Goal: Navigation & Orientation: Find specific page/section

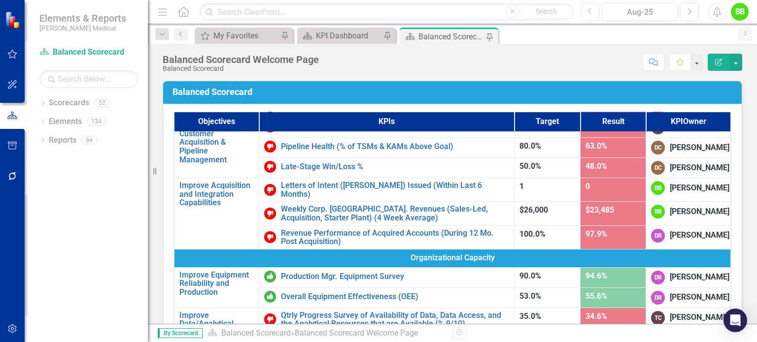
scroll to position [429, 0]
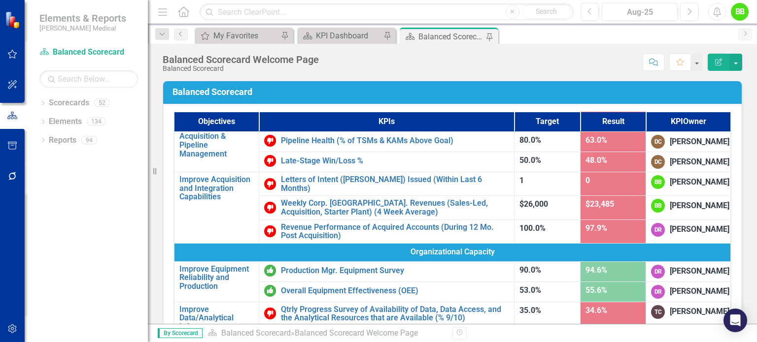
click at [755, 55] on div "Balanced Scorecard Welcome Page Balanced Scorecard Score: N/A Aug-25 Completed …" at bounding box center [452, 59] width 609 height 30
click at [751, 51] on div "Balanced Scorecard Welcome Page Balanced Scorecard Score: N/A Aug-25 Completed …" at bounding box center [452, 59] width 609 height 30
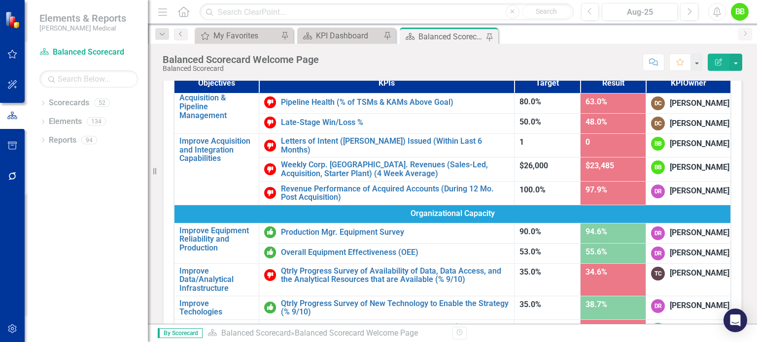
scroll to position [0, 0]
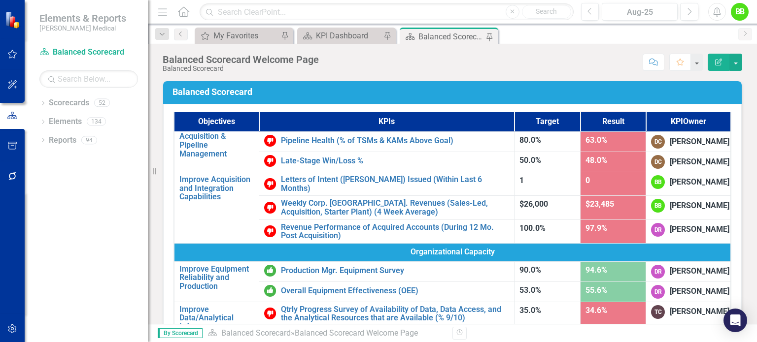
click at [754, 51] on div "Balanced Scorecard Welcome Page Balanced Scorecard Score: N/A Aug-25 Completed …" at bounding box center [452, 59] width 609 height 30
drag, startPoint x: 754, startPoint y: 51, endPoint x: 755, endPoint y: 94, distance: 43.4
click at [755, 94] on div "Balanced Scorecard Welcome Page Balanced Scorecard Score: N/A Aug-25 Completed …" at bounding box center [452, 184] width 609 height 280
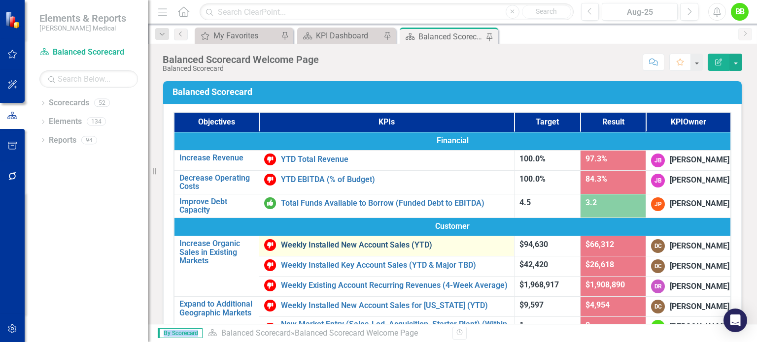
click at [392, 243] on link "Weekly Installed New Account Sales (YTD)" at bounding box center [395, 245] width 228 height 9
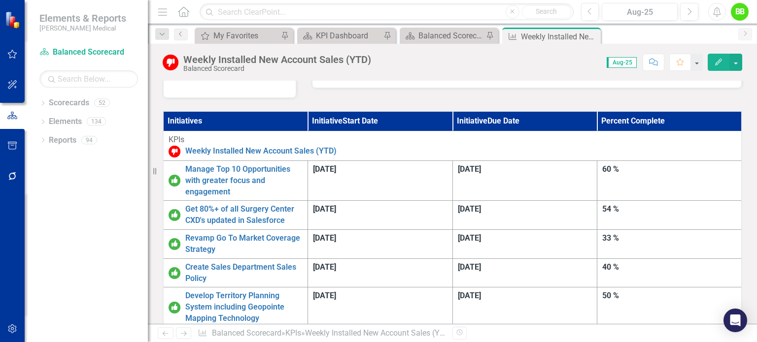
scroll to position [251, 0]
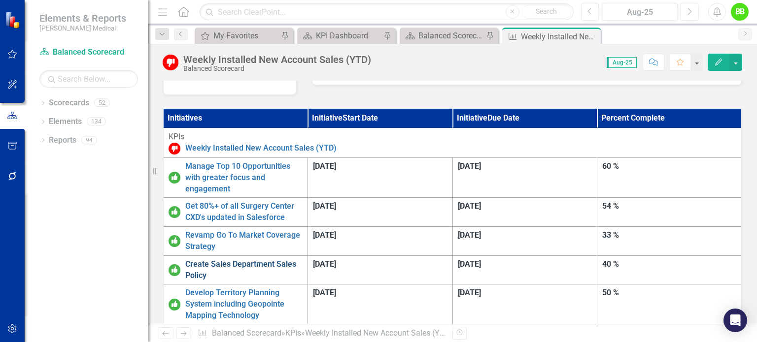
click at [255, 259] on link "Create Sales Department Sales Policy" at bounding box center [243, 270] width 117 height 23
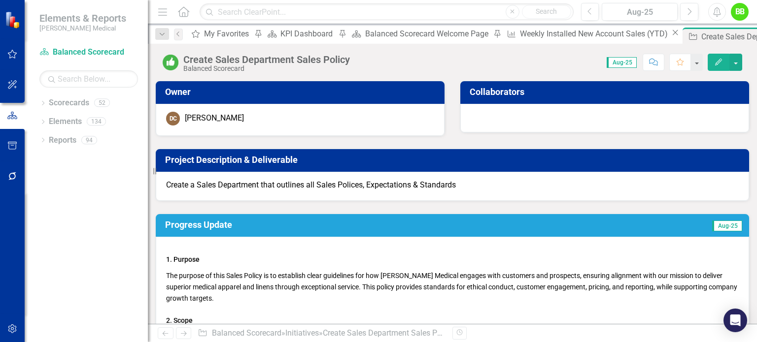
click at [753, 53] on div "Create Sales Department Sales Policy Balanced Scorecard Score: 0.00 Aug-25 Comp…" at bounding box center [452, 59] width 609 height 30
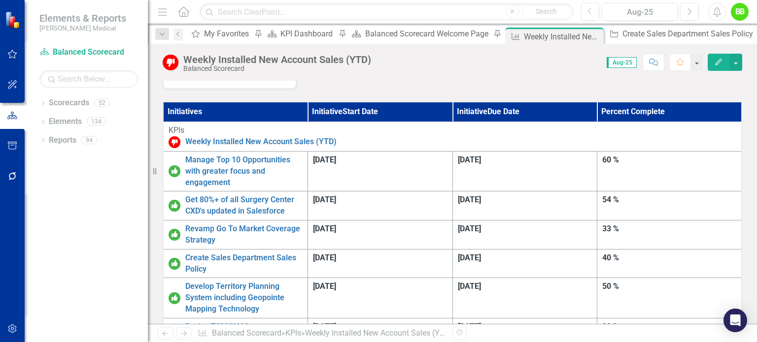
scroll to position [270, 0]
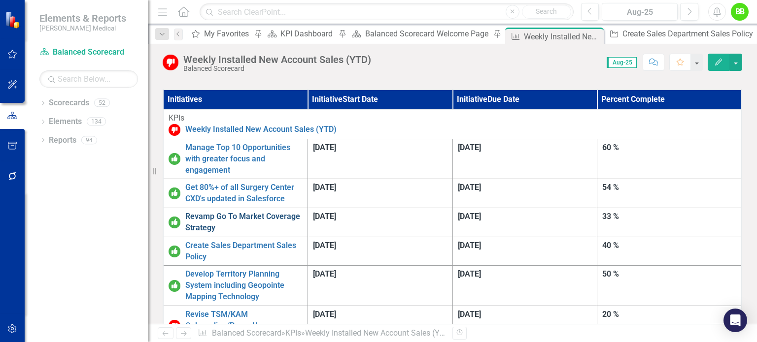
click at [298, 211] on link "Revamp Go To Market Coverage Strategy" at bounding box center [243, 222] width 117 height 23
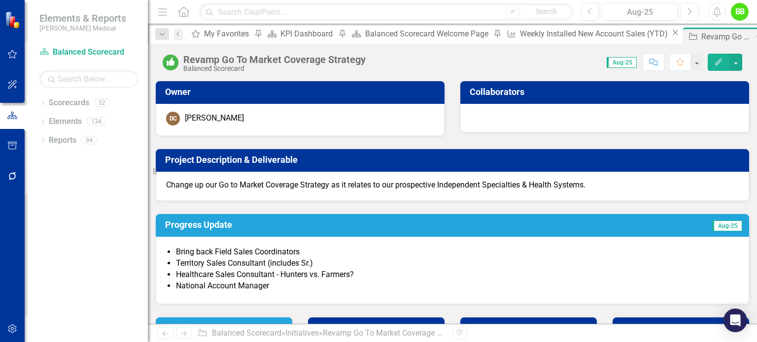
click at [756, 38] on icon "Close" at bounding box center [771, 37] width 10 height 8
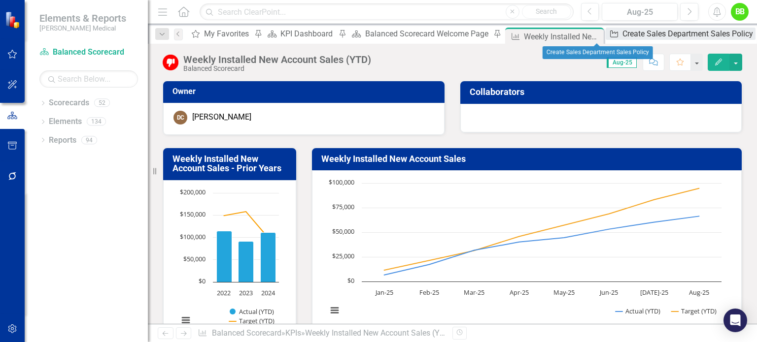
click at [622, 38] on div "Create Sales Department Sales Policy" at bounding box center [688, 34] width 133 height 12
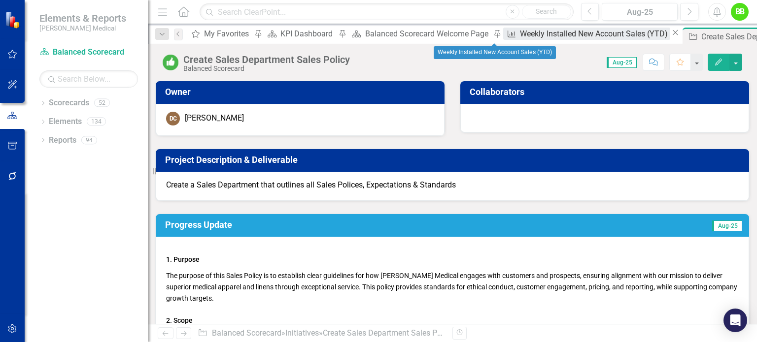
click at [520, 40] on div "Weekly Installed New Account Sales (YTD)" at bounding box center [595, 34] width 150 height 12
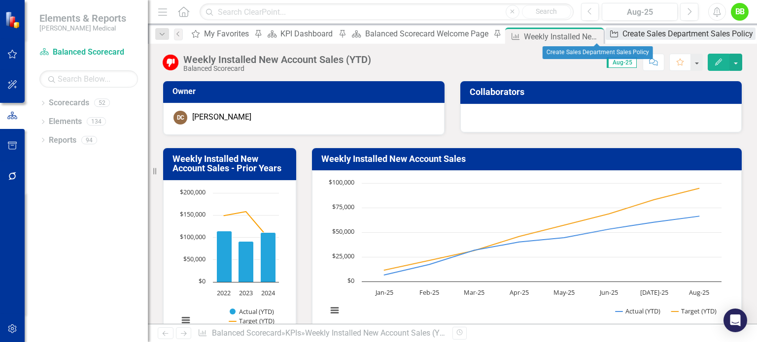
click at [622, 40] on div "Create Sales Department Sales Policy" at bounding box center [688, 34] width 133 height 12
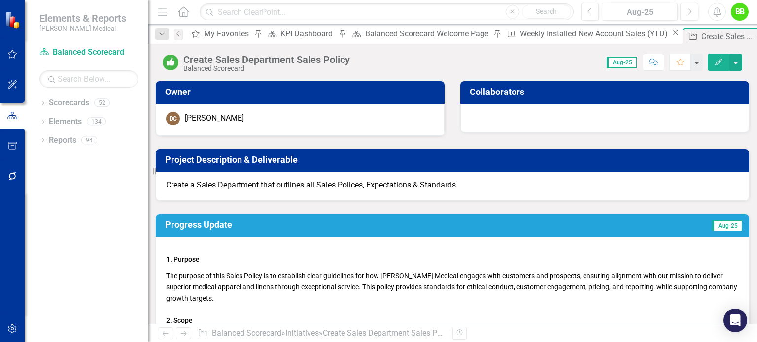
click at [756, 34] on icon "Close" at bounding box center [771, 37] width 10 height 8
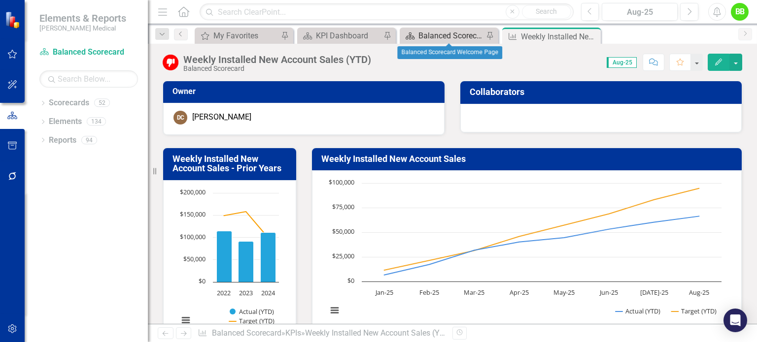
click at [451, 38] on div "Balanced Scorecard Welcome Page" at bounding box center [450, 36] width 65 height 12
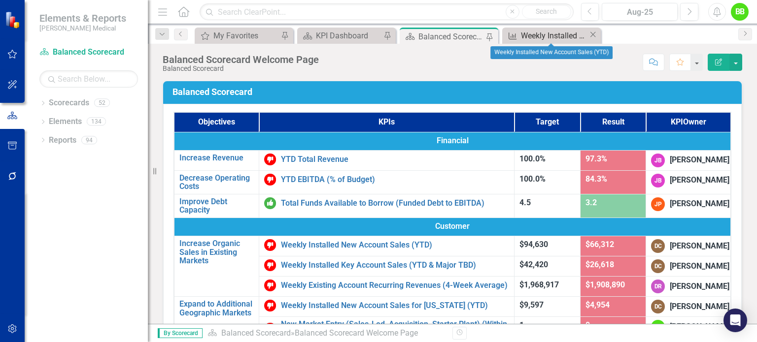
click at [540, 38] on div "Weekly Installed New Account Sales (YTD)" at bounding box center [554, 36] width 67 height 12
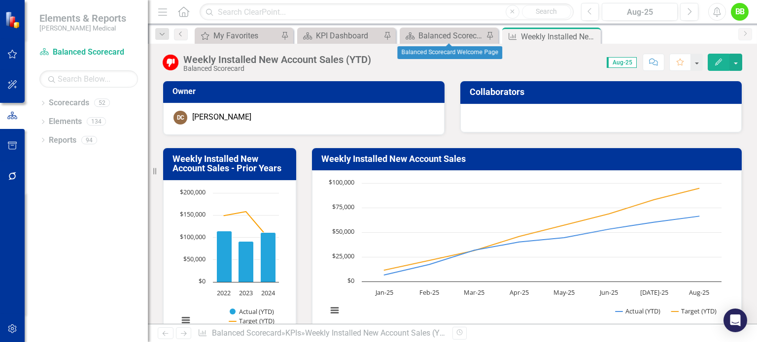
click at [425, 43] on div "Scorecard Balanced Scorecard Welcome Page Pin" at bounding box center [448, 36] width 99 height 16
click at [432, 37] on div "Balanced Scorecard Welcome Page" at bounding box center [450, 36] width 65 height 12
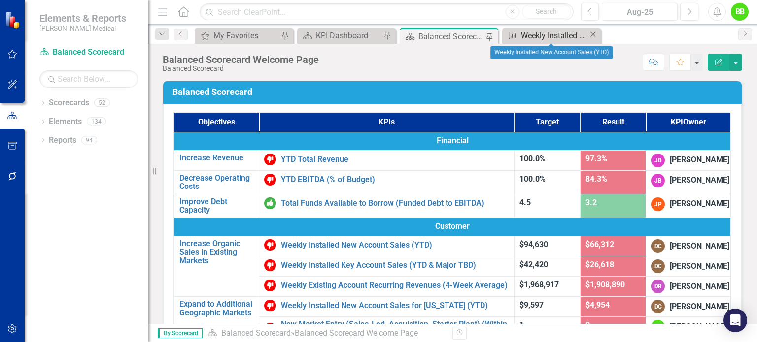
click at [555, 36] on div "Weekly Installed New Account Sales (YTD)" at bounding box center [554, 36] width 67 height 12
